Goal: Check status

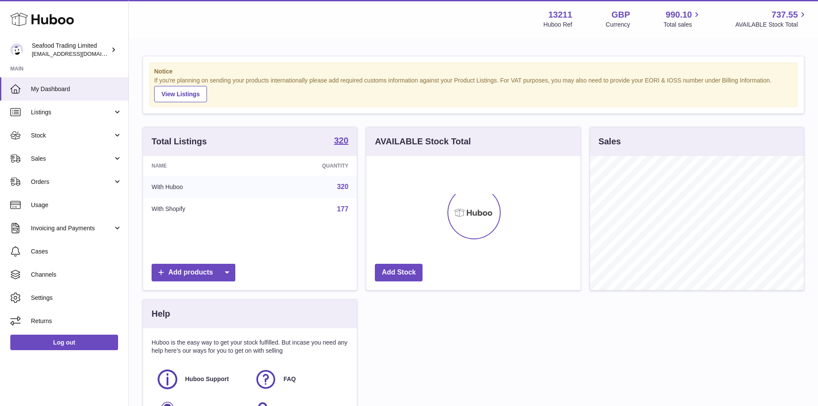
scroll to position [134, 214]
click at [64, 135] on span "Stock" at bounding box center [72, 135] width 82 height 8
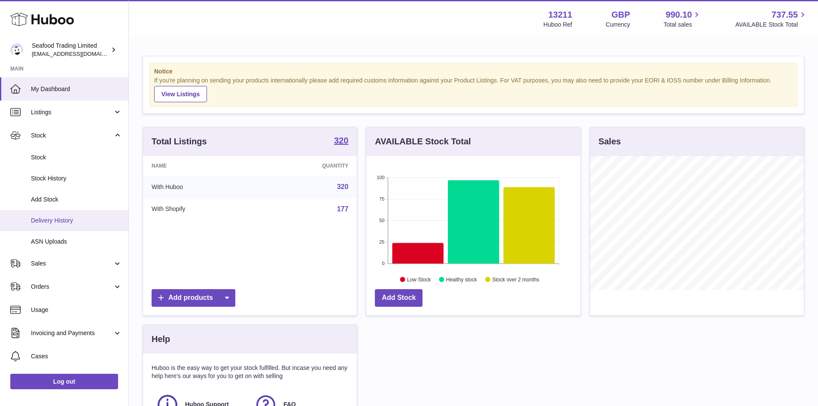
click at [62, 214] on link "Delivery History" at bounding box center [64, 220] width 128 height 21
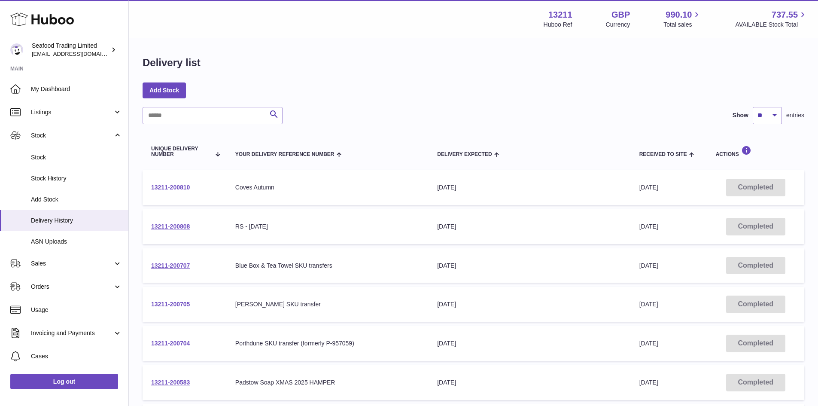
click at [161, 188] on link "13211-200810" at bounding box center [170, 187] width 39 height 7
